Goal: Manage account settings

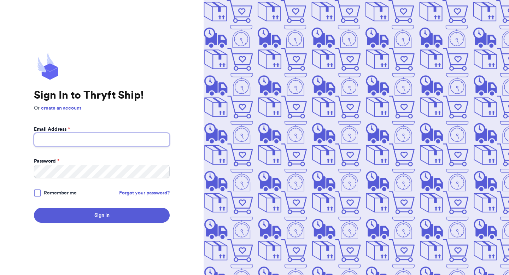
click at [92, 145] on input "Email Address *" at bounding box center [102, 139] width 136 height 13
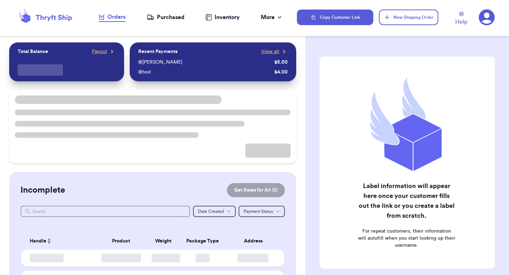
checkbox input "false"
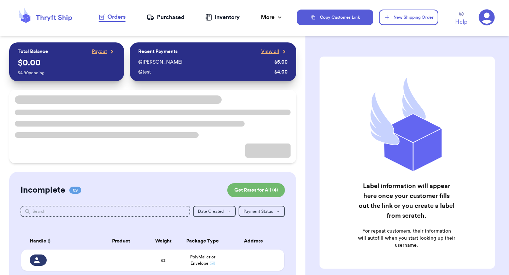
click at [485, 13] on icon at bounding box center [487, 17] width 16 height 16
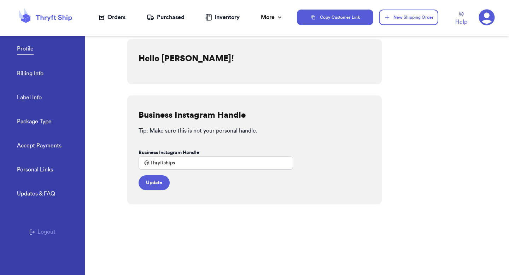
click at [48, 228] on button "Logout" at bounding box center [42, 232] width 26 height 8
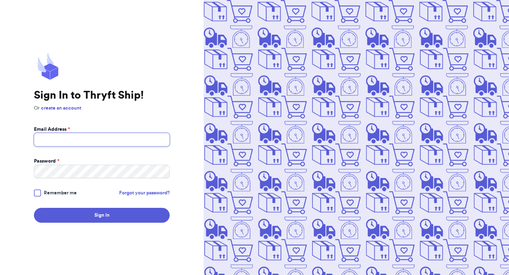
click at [98, 137] on input "Email Address *" at bounding box center [102, 139] width 136 height 13
type input "[PERSON_NAME][EMAIL_ADDRESS][DOMAIN_NAME]"
click at [34, 208] on button "Sign In" at bounding box center [102, 215] width 136 height 15
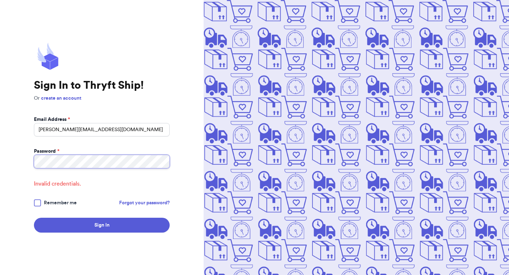
click at [34, 218] on button "Sign In" at bounding box center [102, 225] width 136 height 15
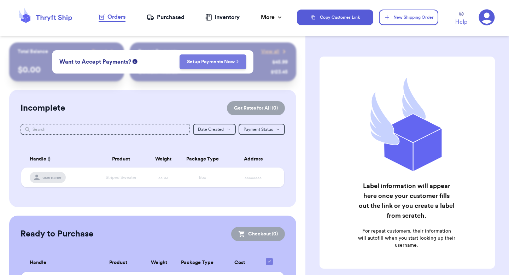
click at [200, 63] on link "Setup Payments Now" at bounding box center [213, 61] width 52 height 7
